Goal: Book appointment/travel/reservation

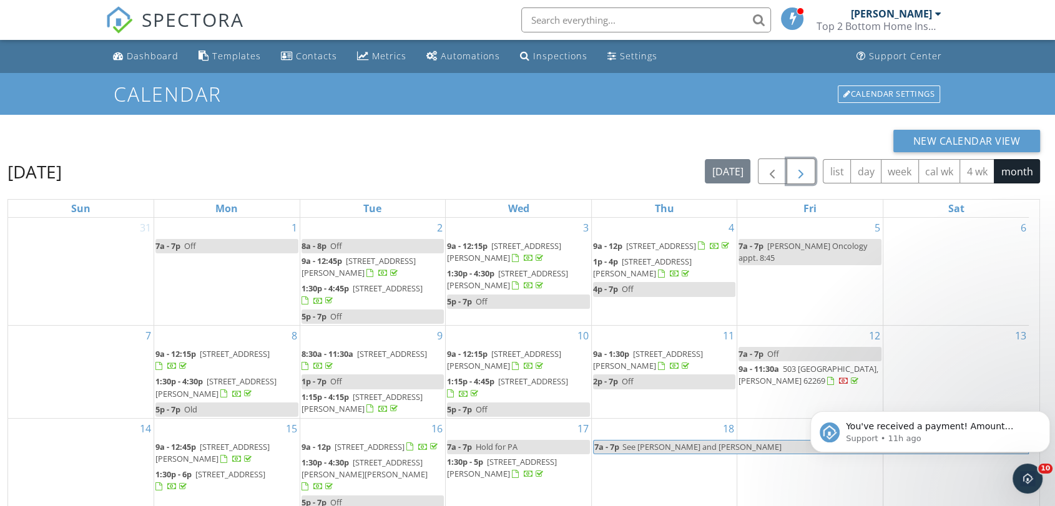
click at [803, 173] on span "button" at bounding box center [801, 171] width 15 height 15
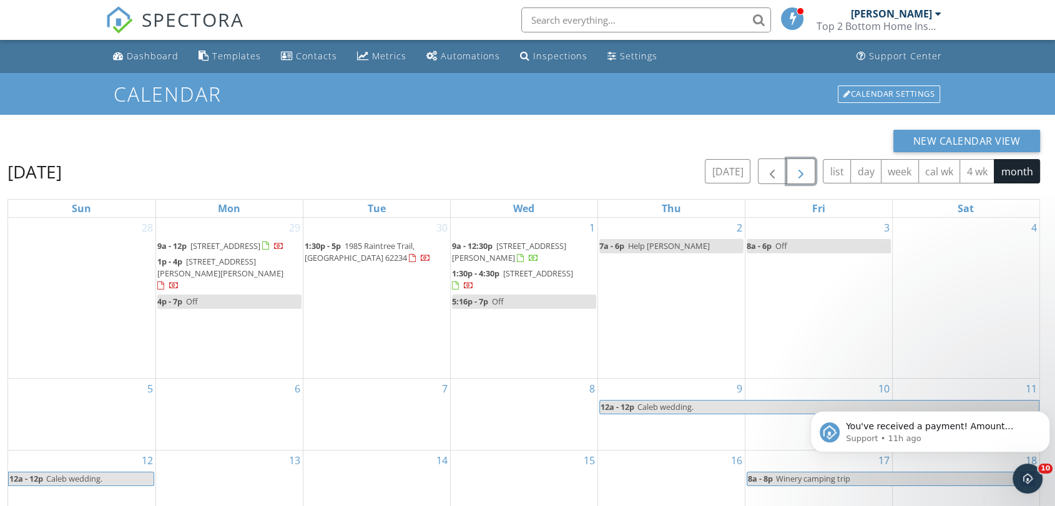
click at [375, 332] on div "30 1:30p - 5p 1985 Raintree Trail, Collinsville 62234" at bounding box center [376, 298] width 147 height 160
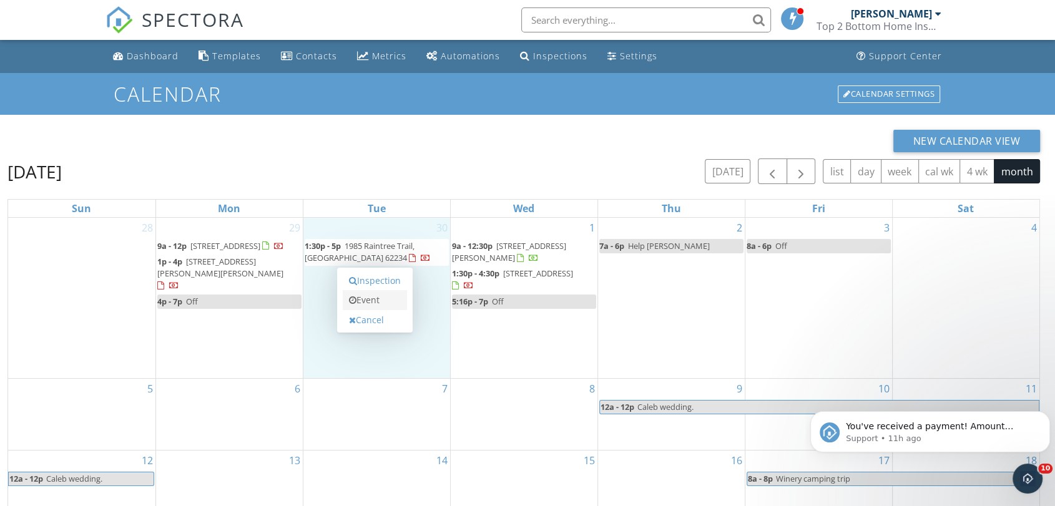
click at [376, 306] on link "Event" at bounding box center [375, 300] width 64 height 20
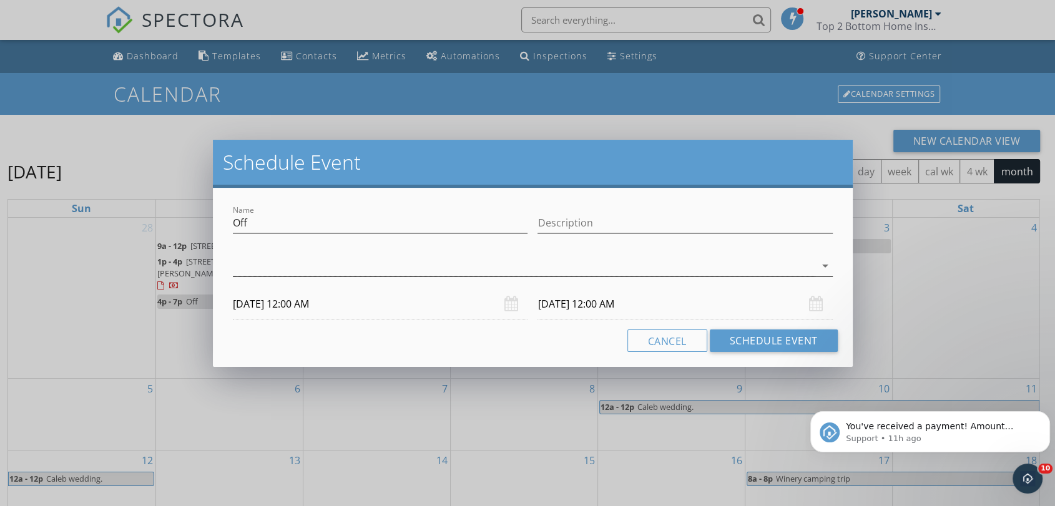
click at [501, 261] on div at bounding box center [524, 266] width 582 height 21
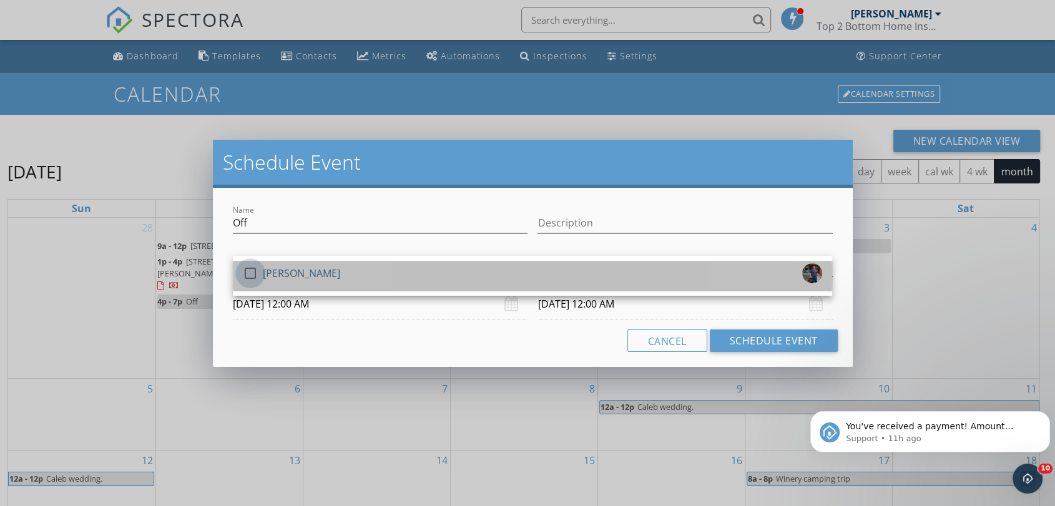
click at [257, 271] on div at bounding box center [250, 273] width 21 height 21
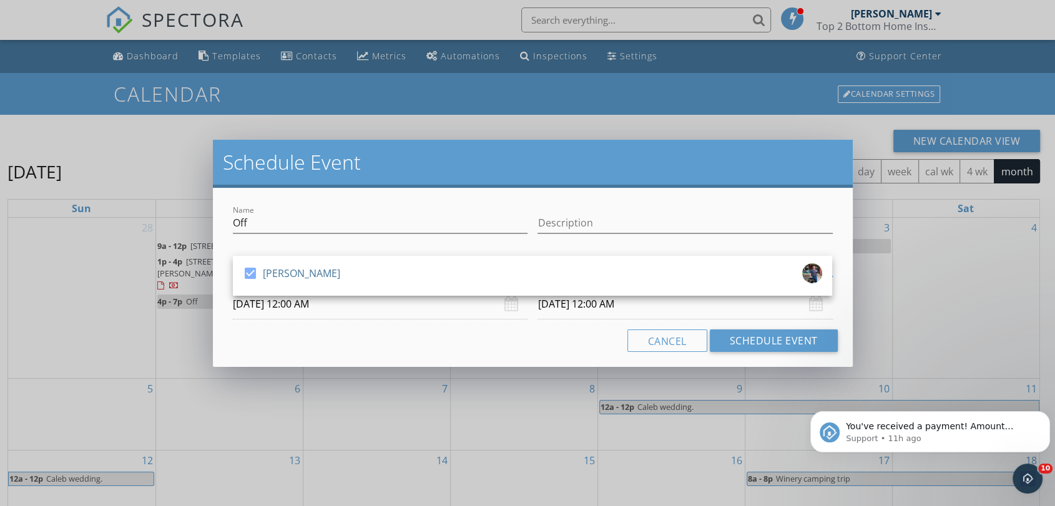
click at [282, 305] on input "09/30/2025 12:00 AM" at bounding box center [380, 304] width 295 height 31
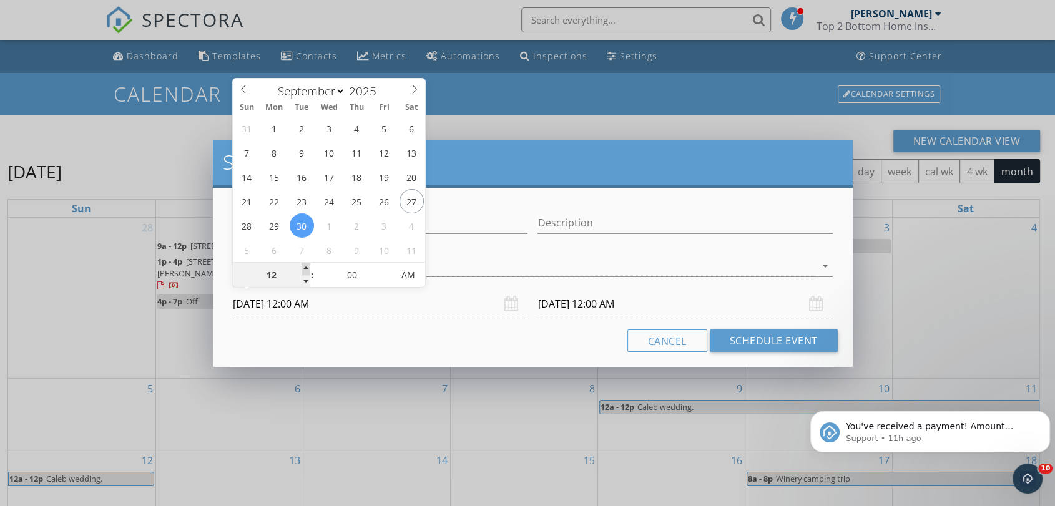
type input "01"
type input "09/30/2025 1:00 AM"
click at [305, 270] on span at bounding box center [306, 269] width 9 height 12
type input "02"
type input "09/30/2025 2:00 AM"
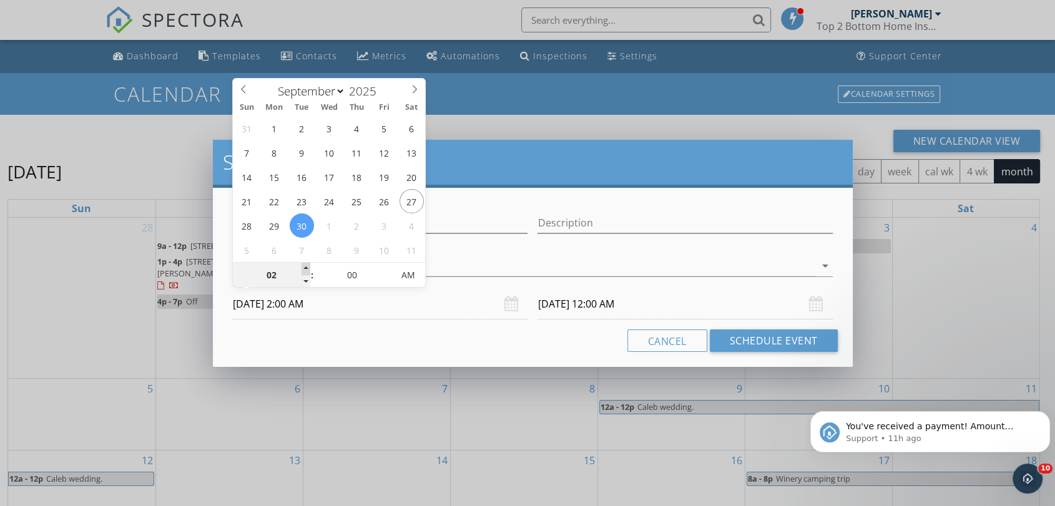
click at [305, 270] on span at bounding box center [306, 269] width 9 height 12
type input "02"
type input "10/01/2025 2:00 AM"
type input "03"
type input "09/30/2025 3:00 AM"
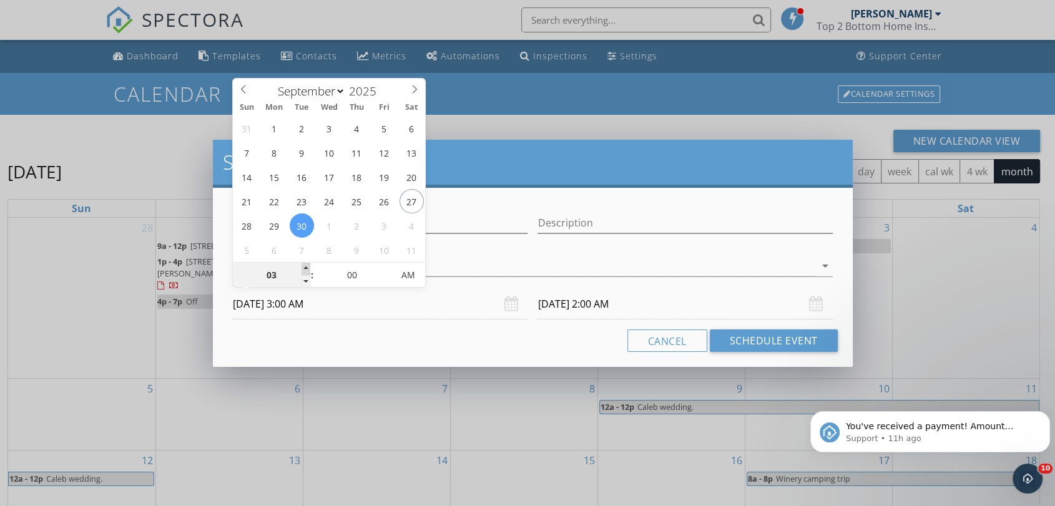
click at [305, 270] on span at bounding box center [306, 269] width 9 height 12
type input "04"
type input "09/30/2025 4:00 AM"
click at [305, 270] on span at bounding box center [306, 269] width 9 height 12
type input "05"
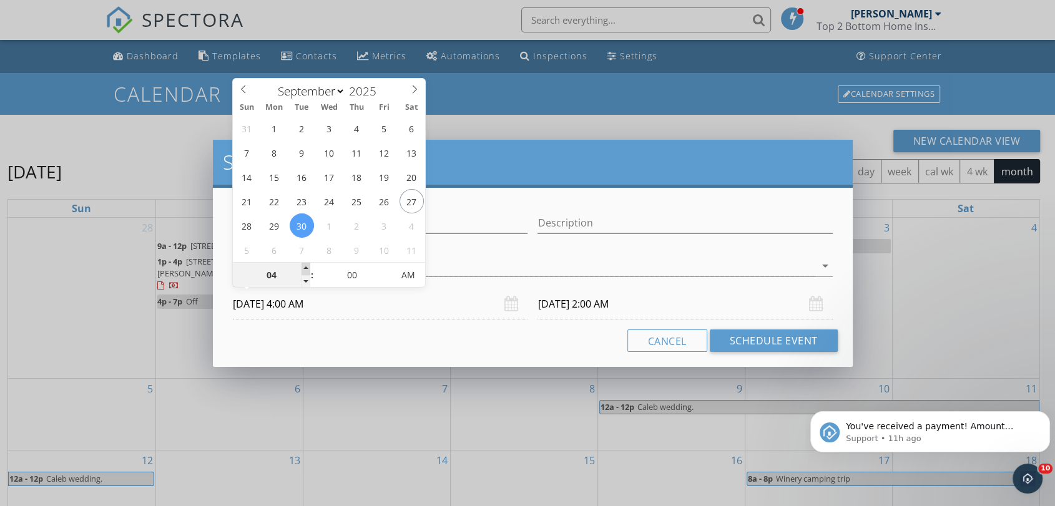
type input "09/30/2025 5:00 AM"
click at [305, 270] on span at bounding box center [306, 269] width 9 height 12
type input "06"
type input "09/30/2025 6:00 AM"
click at [305, 270] on span at bounding box center [306, 269] width 9 height 12
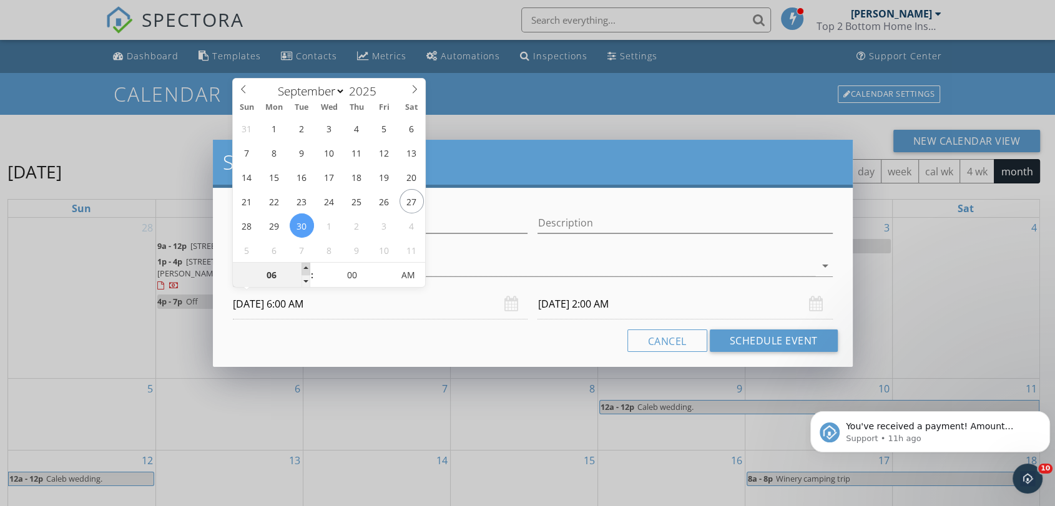
type input "07"
type input "09/30/2025 7:00 AM"
click at [305, 270] on span at bounding box center [306, 269] width 9 height 12
type input "08"
type input "09/30/2025 8:00 AM"
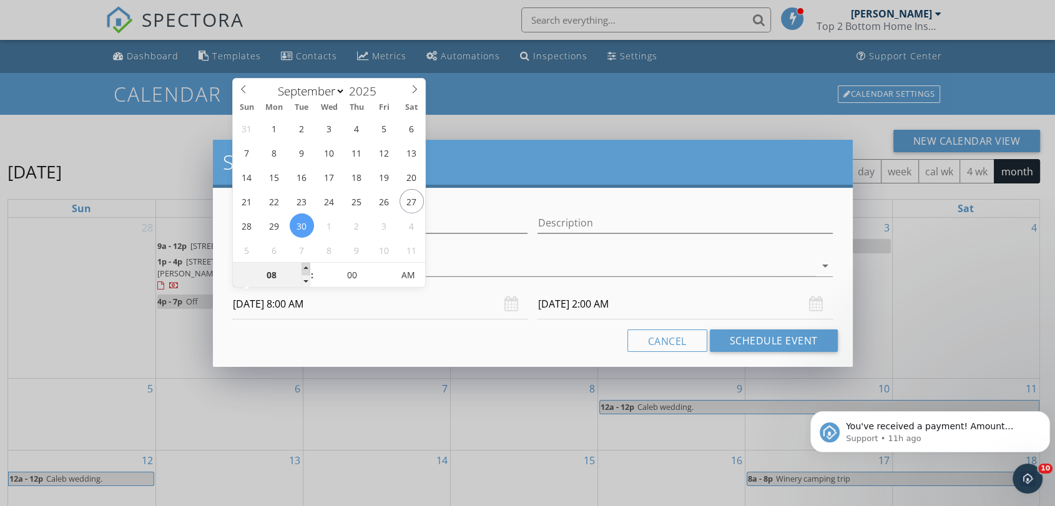
click at [305, 270] on span at bounding box center [306, 269] width 9 height 12
type input "08"
type input "10/01/2025 8:00 AM"
click at [566, 302] on input "10/01/2025 8:00 AM" at bounding box center [685, 304] width 295 height 31
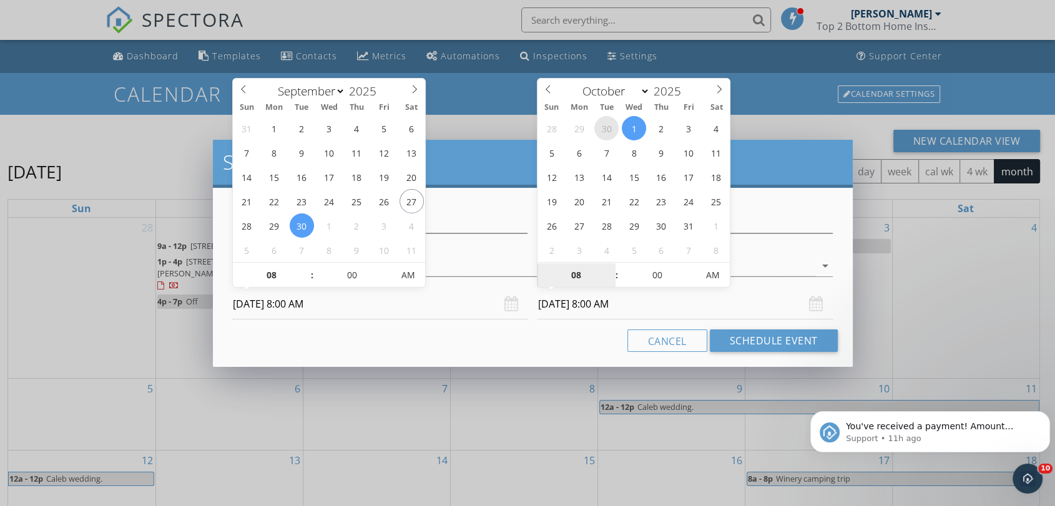
select select "8"
type input "09/30/2025 8:00 AM"
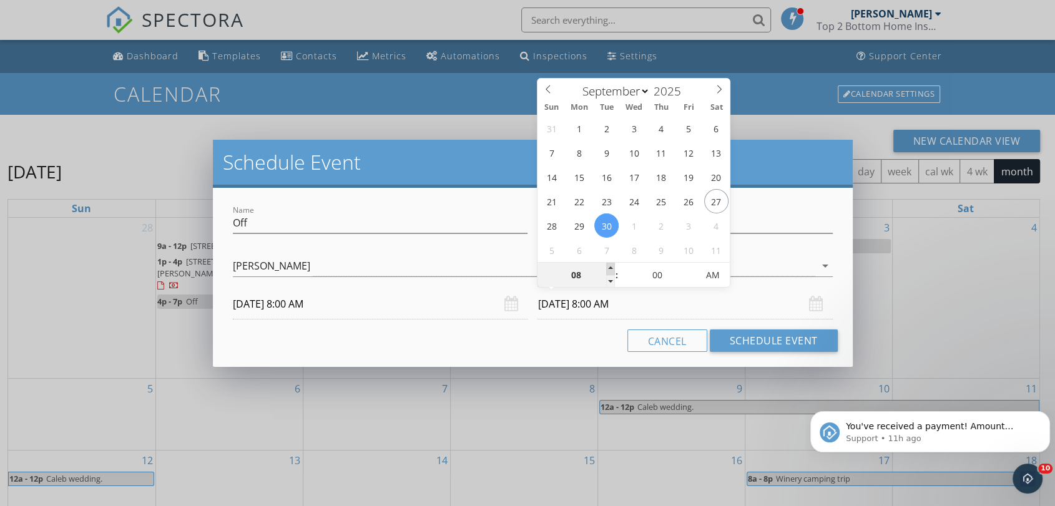
type input "09"
type input "09/30/2025 9:00 AM"
click at [608, 271] on span at bounding box center [610, 269] width 9 height 12
type input "10"
type input "09/30/2025 10:00 AM"
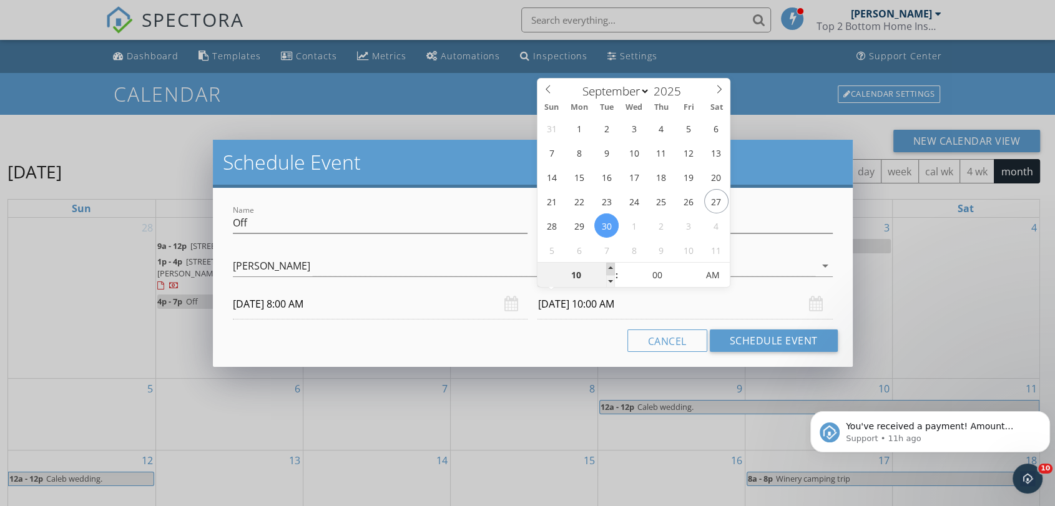
click at [608, 271] on span at bounding box center [610, 269] width 9 height 12
type input "11"
type input "09/30/2025 11:00 AM"
click at [608, 271] on span at bounding box center [610, 269] width 9 height 12
type input "12"
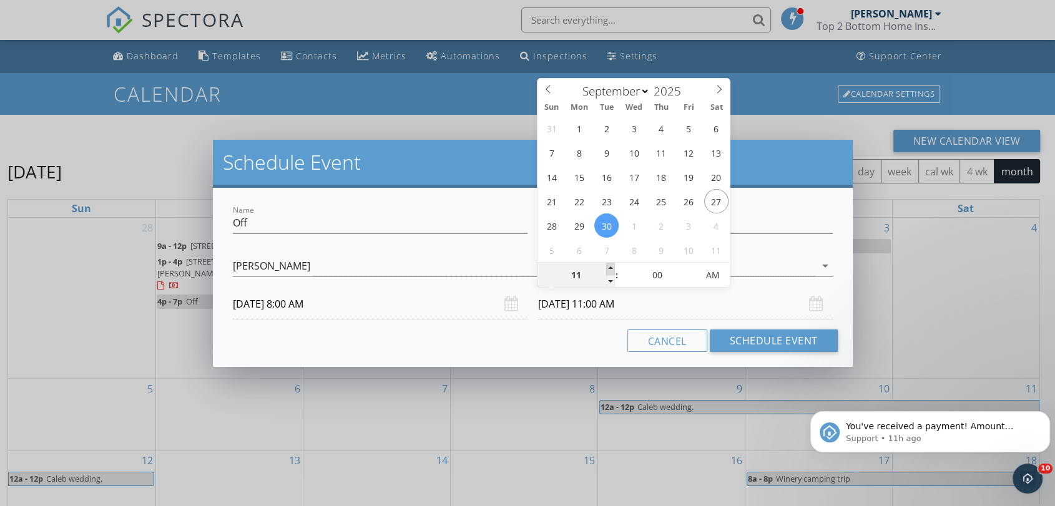
type input "09/30/2025 12:00 PM"
click at [608, 271] on span at bounding box center [610, 269] width 9 height 12
click at [741, 346] on button "Schedule Event" at bounding box center [774, 341] width 128 height 22
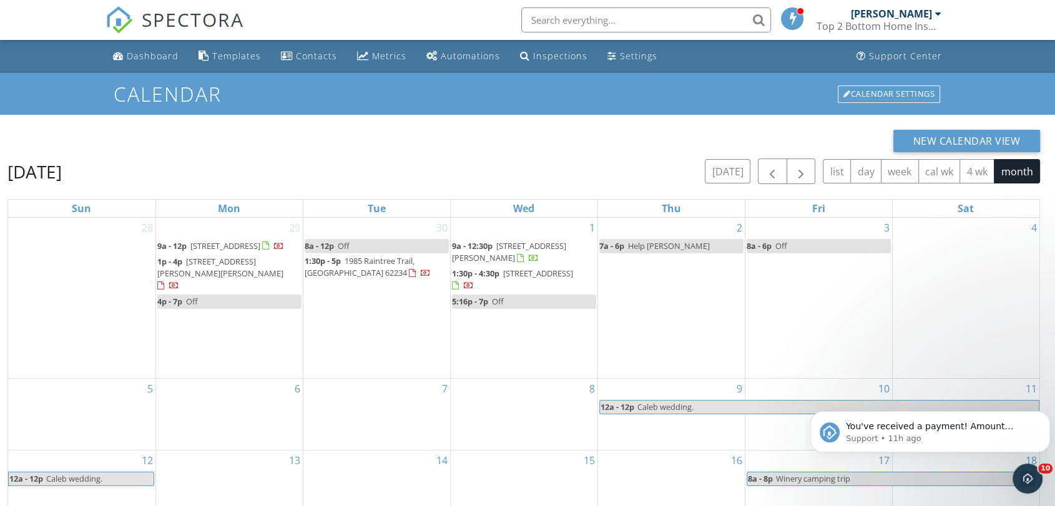
click at [372, 337] on div "30 8a - 12p Off 1:30p - 5p 1985 Raintree Trail, Collinsville 62234" at bounding box center [376, 298] width 147 height 160
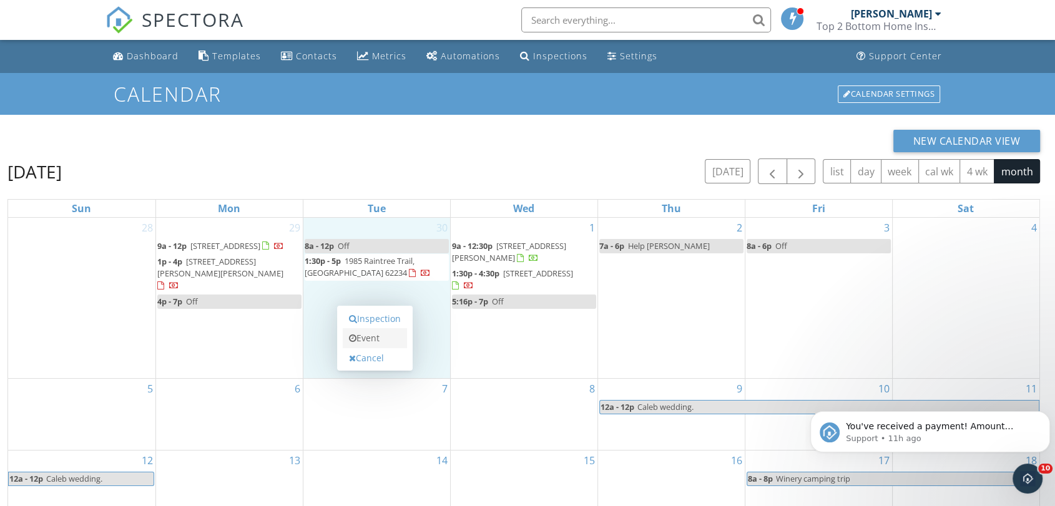
click at [380, 336] on link "Event" at bounding box center [375, 338] width 64 height 20
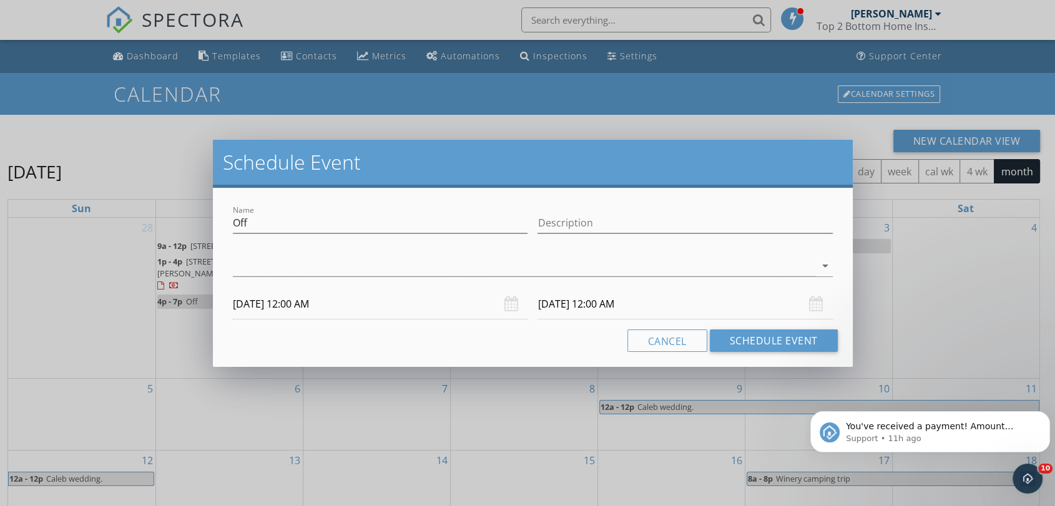
click at [348, 252] on div "arrow_drop_down" at bounding box center [532, 269] width 599 height 41
click at [305, 258] on div at bounding box center [524, 266] width 582 height 21
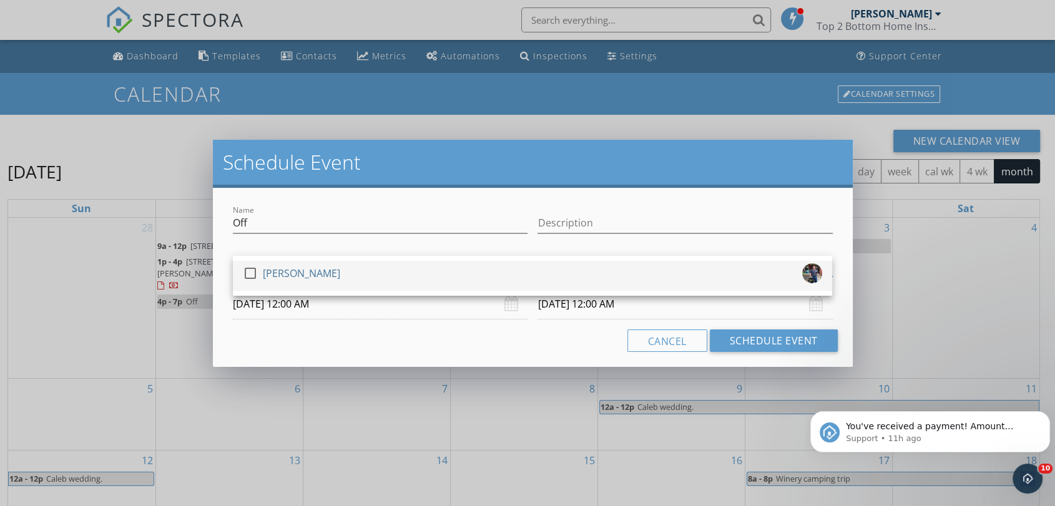
click at [253, 265] on div at bounding box center [250, 273] width 21 height 21
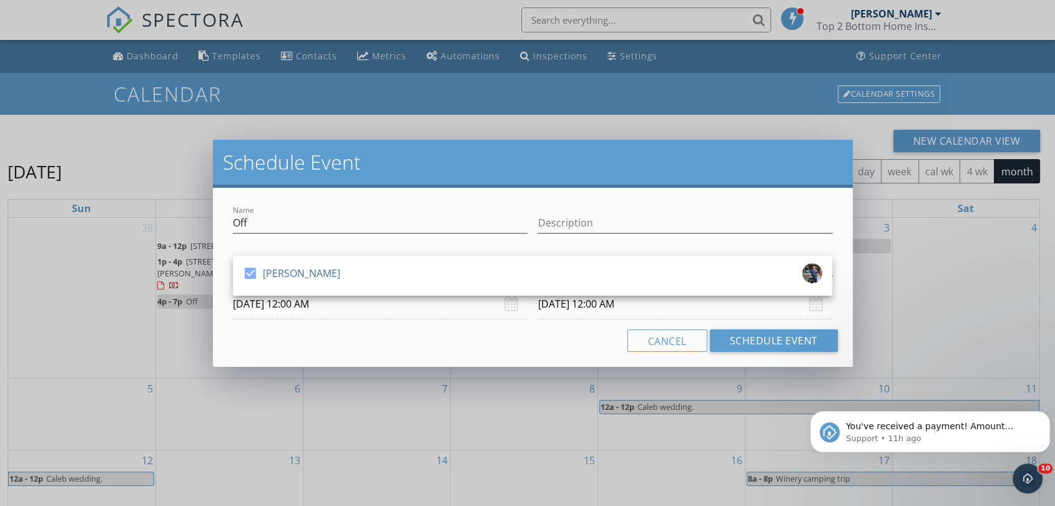
click at [290, 305] on input "09/30/2025 12:00 AM" at bounding box center [380, 304] width 295 height 31
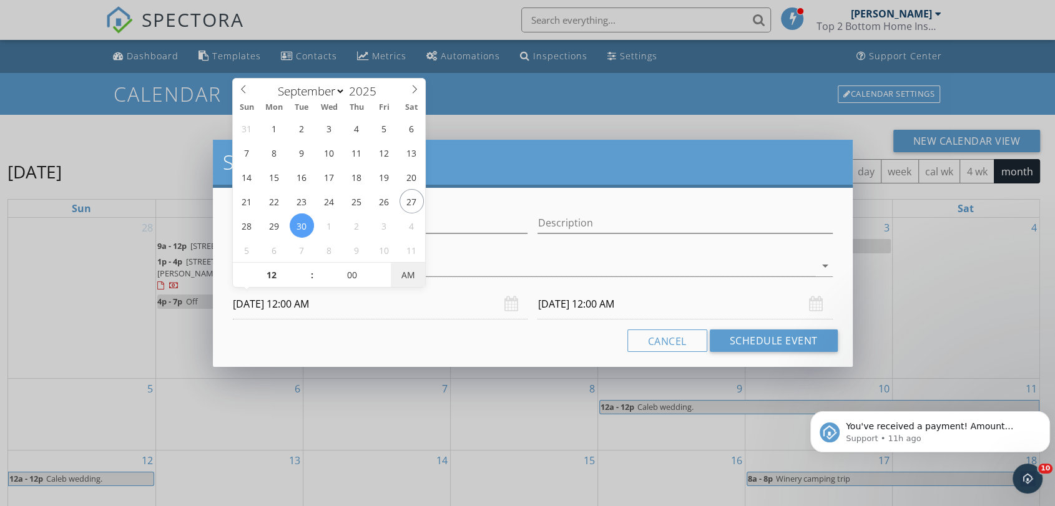
type input "09/30/2025 12:00 PM"
type input "10/01/2025 12:00 PM"
click at [415, 275] on span "AM" at bounding box center [408, 275] width 34 height 25
type input "01"
type input "09/30/2025 1:00 PM"
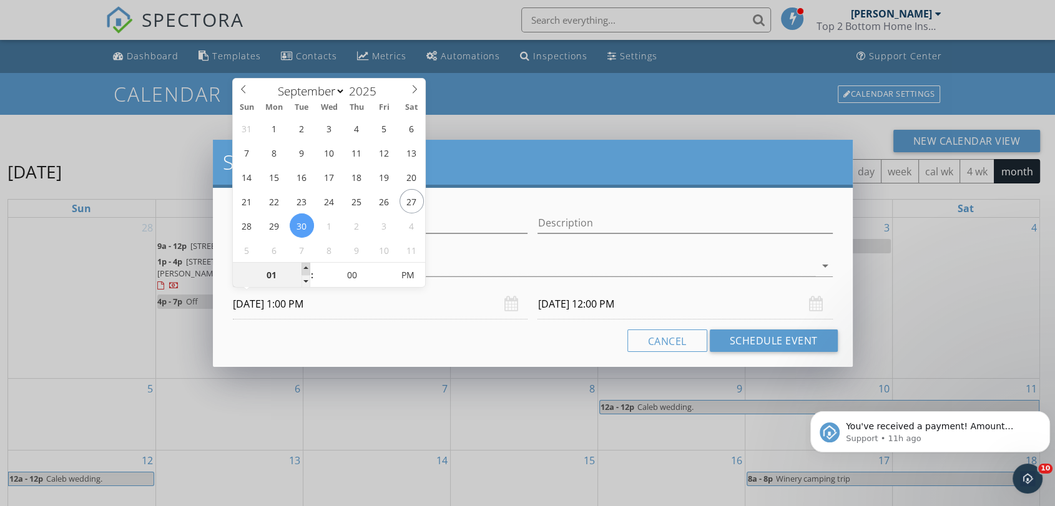
click at [306, 266] on span at bounding box center [306, 269] width 9 height 12
type input "02"
type input "09/30/2025 2:00 PM"
click at [306, 266] on span at bounding box center [306, 269] width 9 height 12
type input "03"
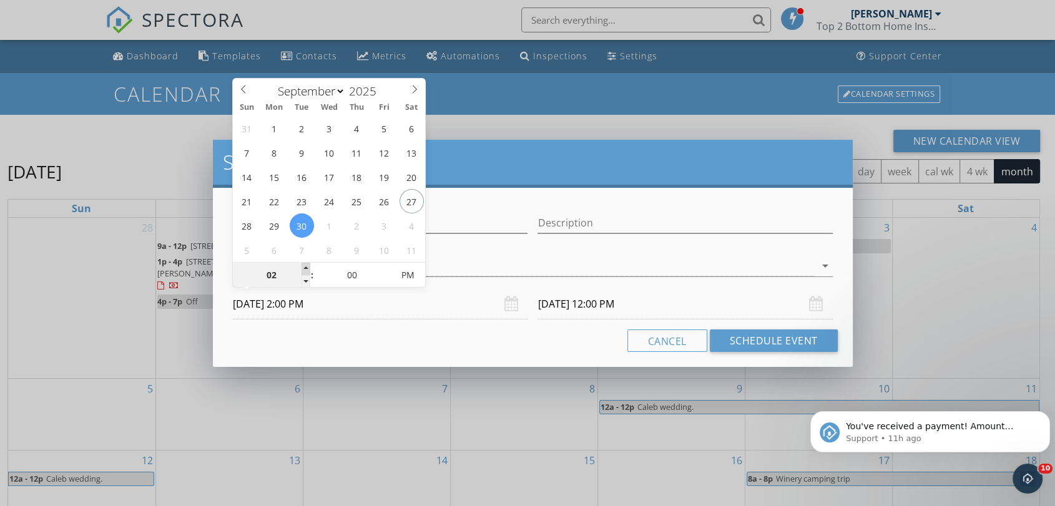
type input "09/30/2025 3:00 PM"
click at [306, 266] on span at bounding box center [306, 269] width 9 height 12
type input "04"
type input "09/30/2025 4:00 PM"
click at [306, 266] on span at bounding box center [306, 269] width 9 height 12
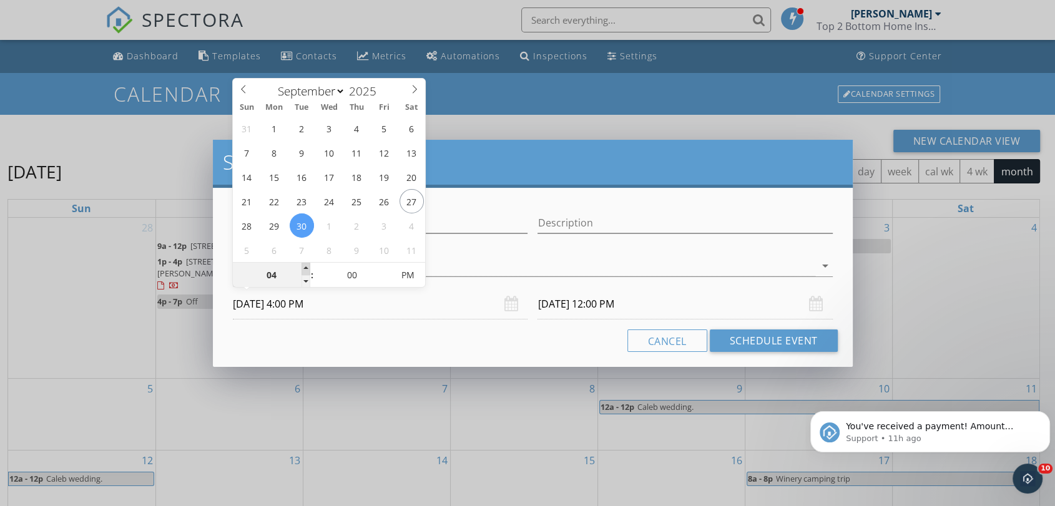
type input "05"
type input "09/30/2025 5:00 PM"
click at [306, 266] on span at bounding box center [306, 269] width 9 height 12
type input "06"
type input "09/30/2025 6:00 PM"
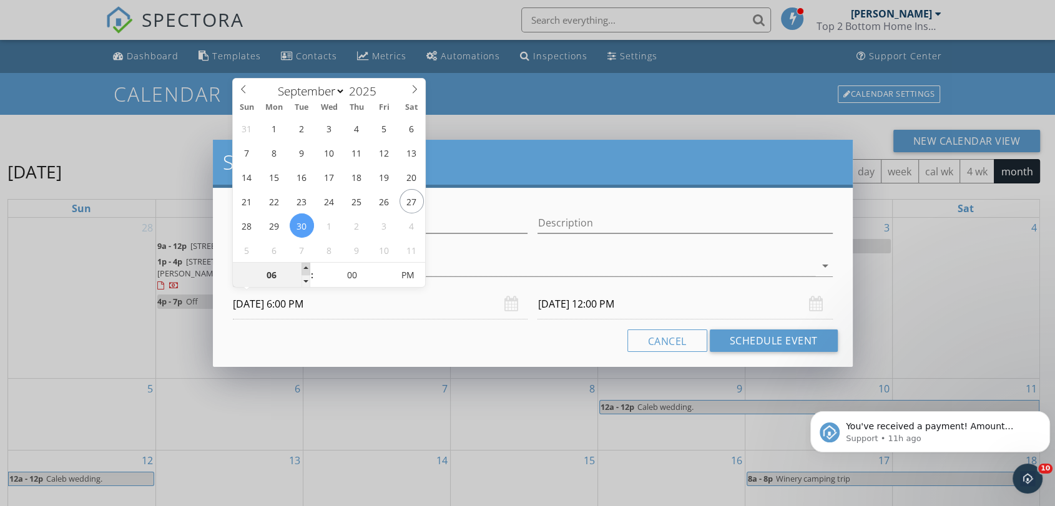
click at [306, 266] on span at bounding box center [306, 269] width 9 height 12
type input "06"
type input "10/01/2025 6:00 PM"
click at [573, 298] on input "10/01/2025 6:00 PM" at bounding box center [685, 304] width 295 height 31
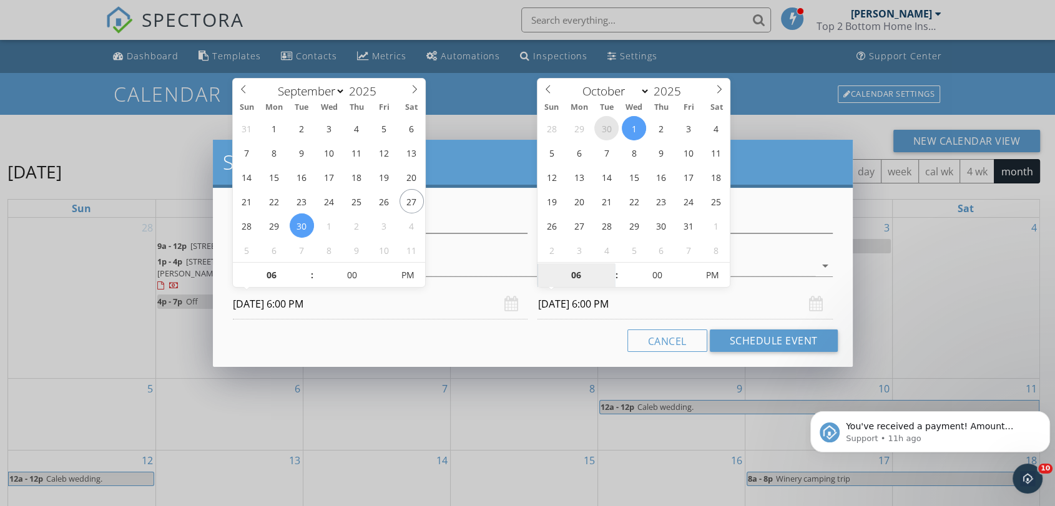
select select "8"
type input "09/30/2025 6:00 PM"
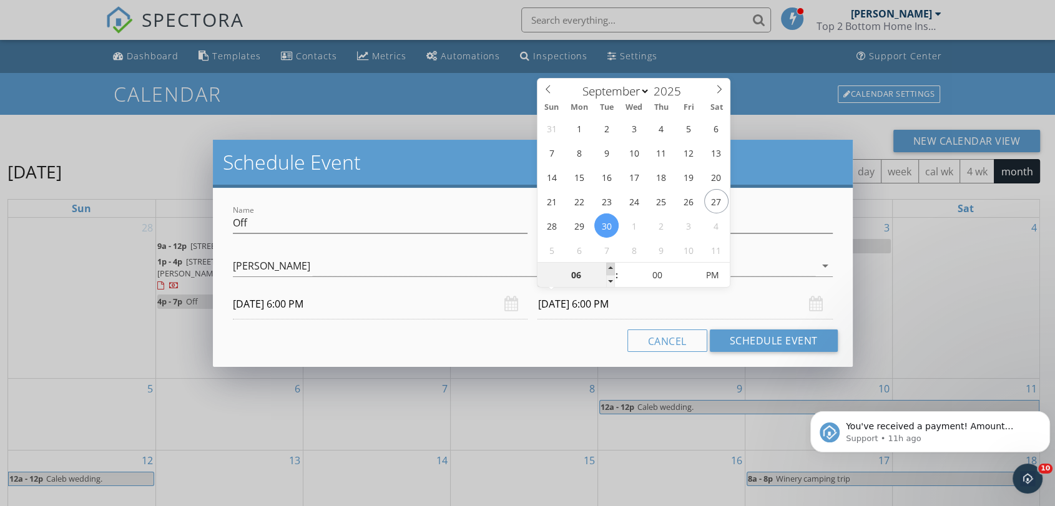
type input "07"
type input "09/30/2025 7:00 PM"
click at [611, 266] on span at bounding box center [610, 269] width 9 height 12
click at [776, 341] on button "Schedule Event" at bounding box center [774, 341] width 128 height 22
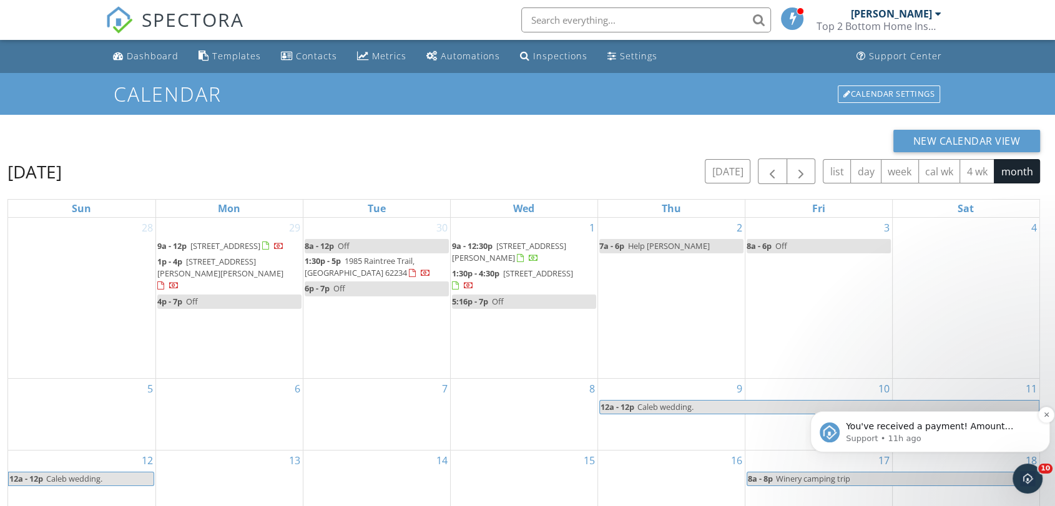
click at [892, 428] on span "You've received a payment! Amount $840.00 Fee $0.00 Net $840.00 Transaction # p…" at bounding box center [938, 494] width 184 height 147
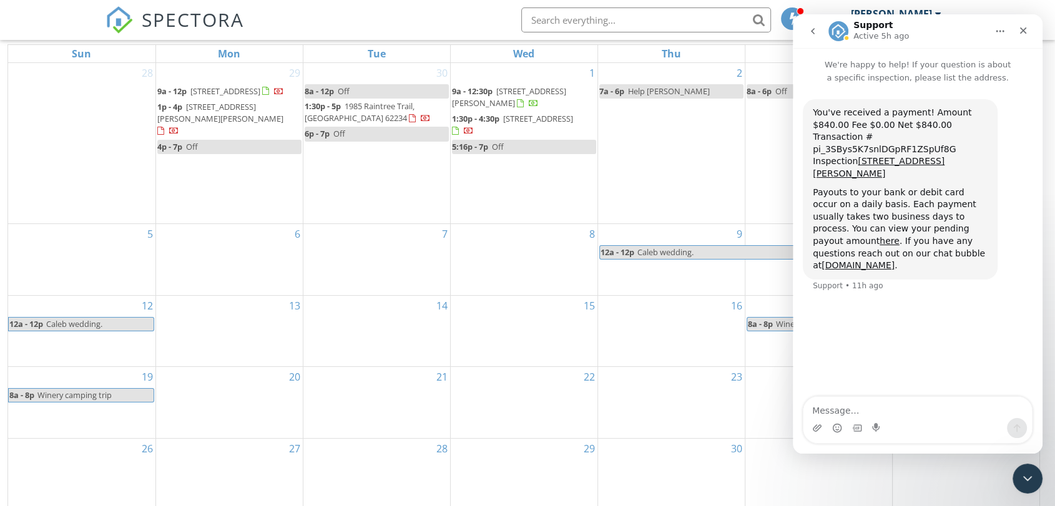
scroll to position [166, 0]
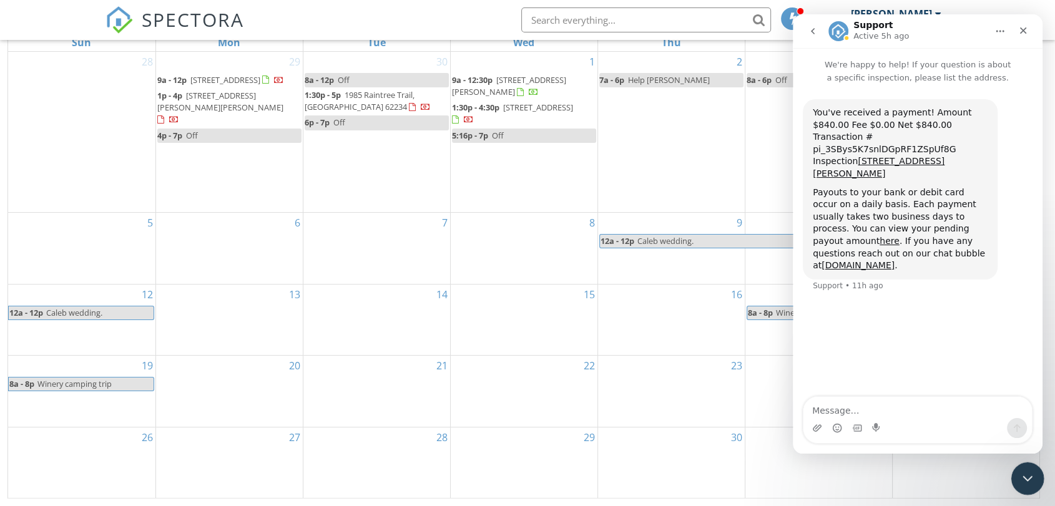
click at [1030, 475] on icon "Close Intercom Messenger" at bounding box center [1025, 477] width 15 height 15
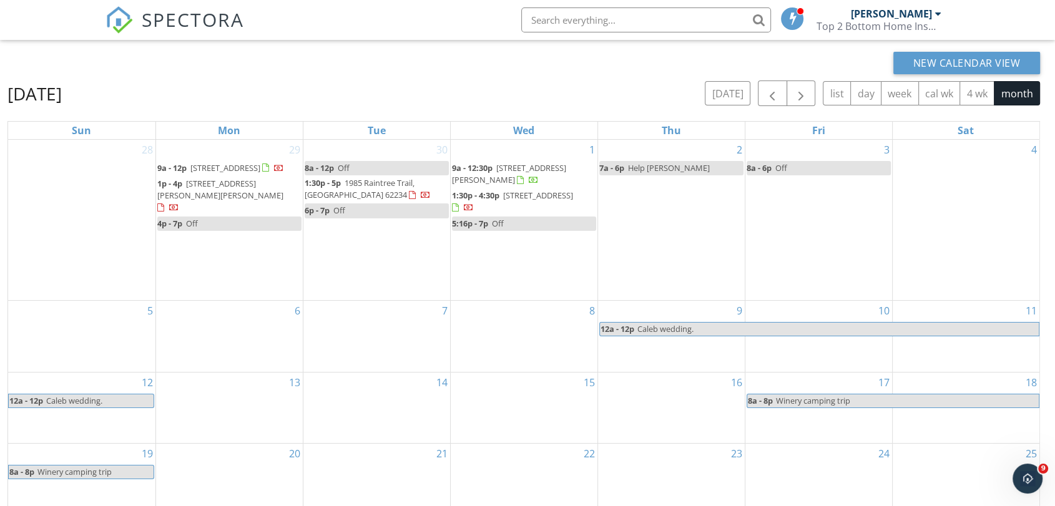
scroll to position [77, 0]
click at [767, 99] on span "button" at bounding box center [772, 94] width 15 height 15
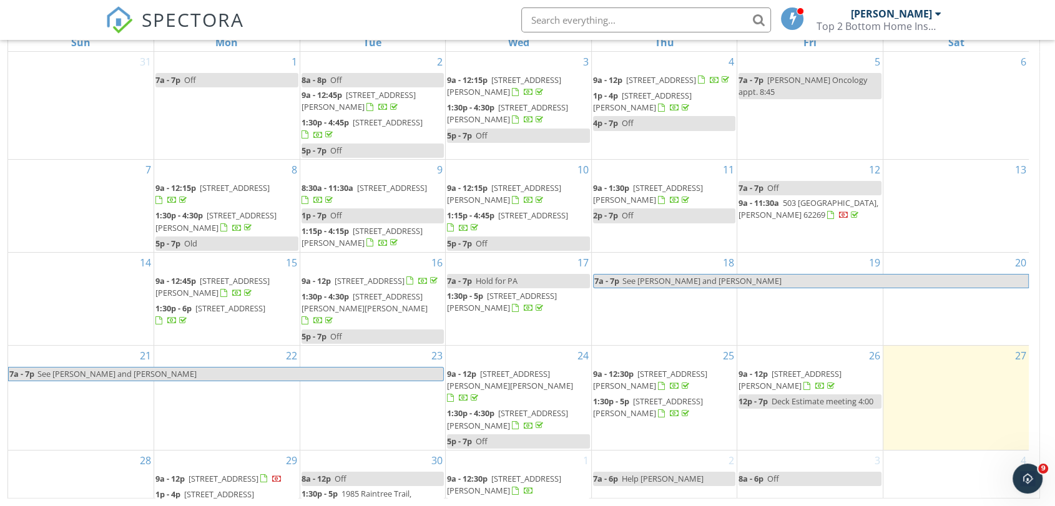
scroll to position [34, 0]
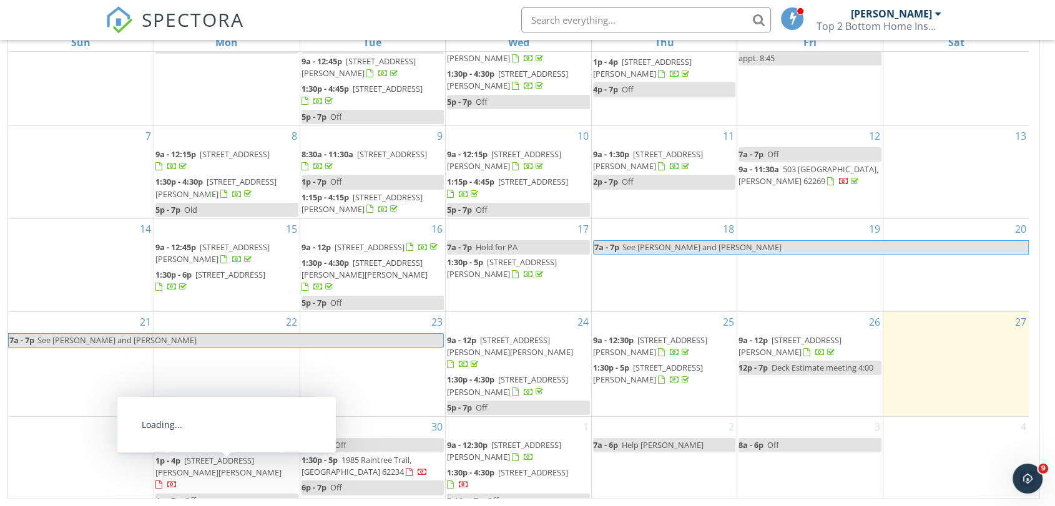
click at [255, 461] on span "[STREET_ADDRESS][PERSON_NAME][PERSON_NAME]" at bounding box center [218, 466] width 126 height 23
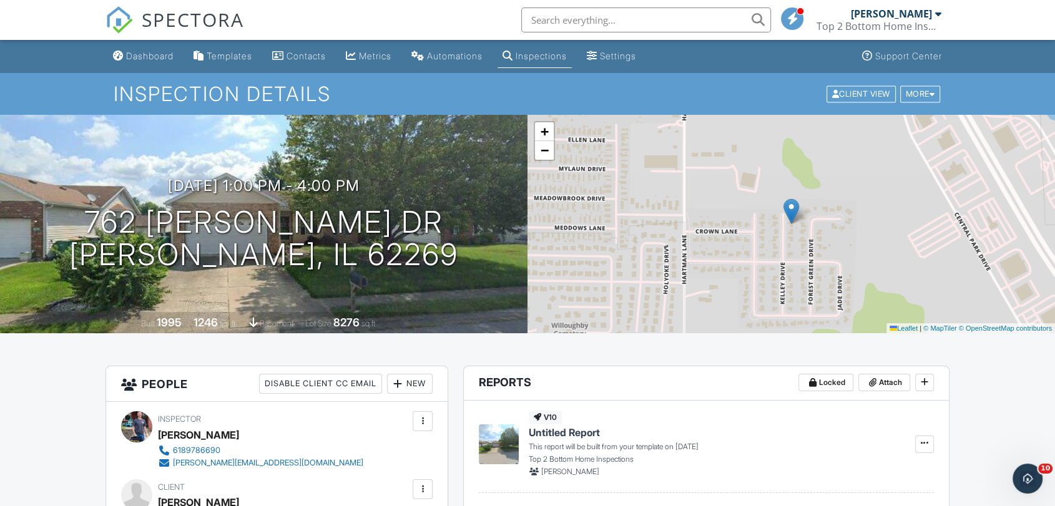
click at [942, 14] on link "Mike Engel Top 2 Bottom Home Inspections" at bounding box center [881, 20] width 128 height 40
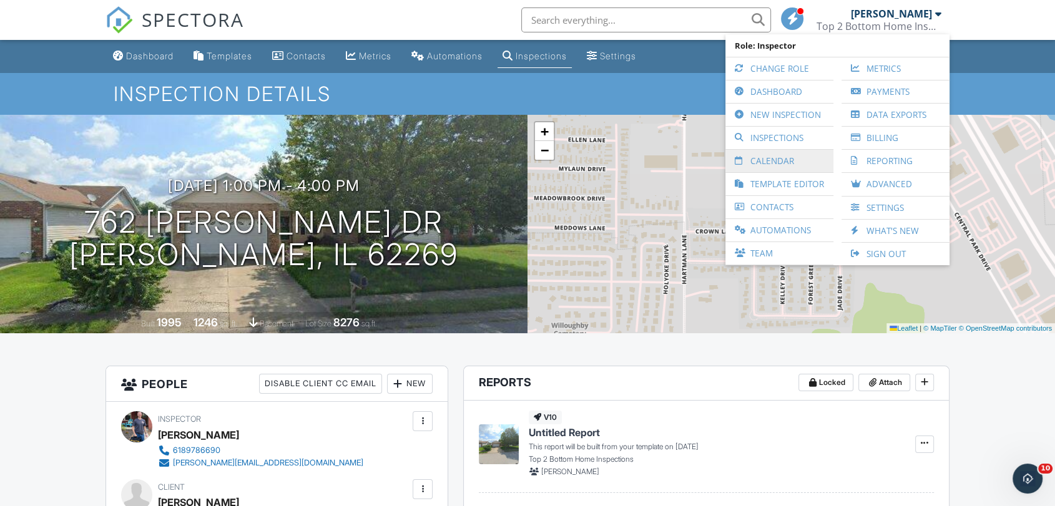
click at [769, 158] on link "Calendar" at bounding box center [780, 161] width 96 height 22
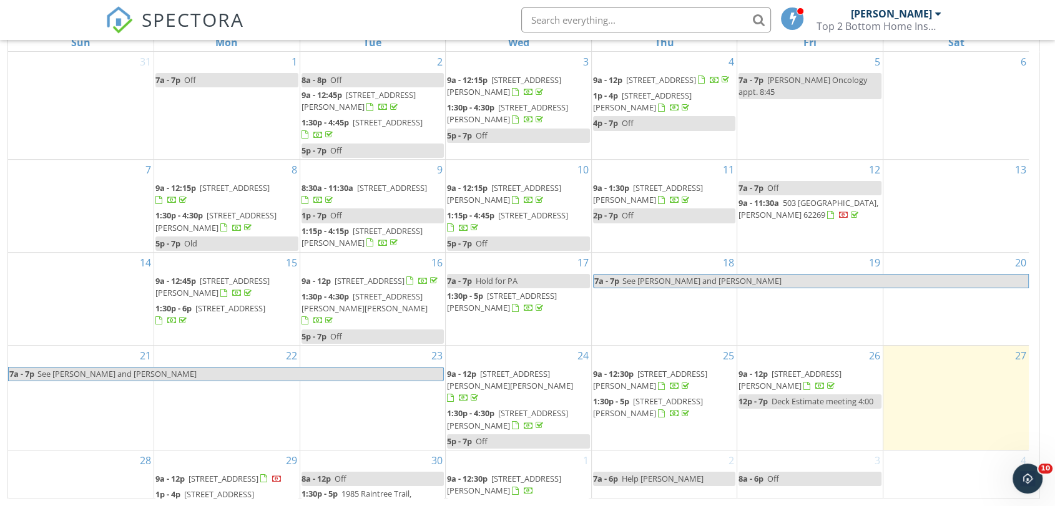
scroll to position [34, 0]
